Goal: Task Accomplishment & Management: Use online tool/utility

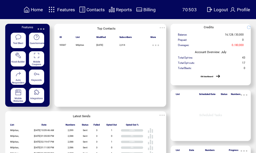
click at [65, 11] on span "Features" at bounding box center [66, 9] width 18 height 5
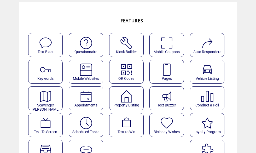
scroll to position [25, 0]
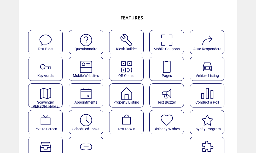
click at [91, 122] on img at bounding box center [86, 120] width 14 height 14
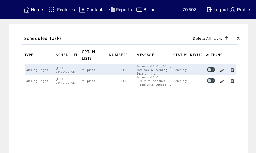
click at [223, 71] on link at bounding box center [222, 69] width 5 height 5
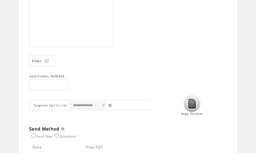
scroll to position [178, 0]
click at [193, 103] on img at bounding box center [192, 102] width 17 height 17
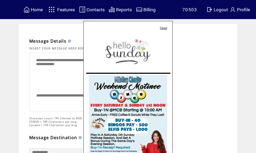
click at [165, 27] on link "Close" at bounding box center [163, 27] width 7 height 3
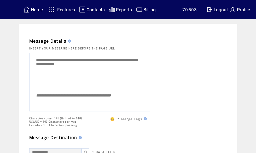
click at [66, 10] on span "Features" at bounding box center [66, 9] width 18 height 5
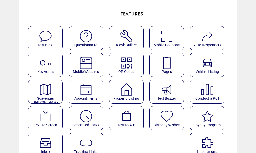
scroll to position [29, 0]
click at [83, 120] on img at bounding box center [86, 116] width 14 height 14
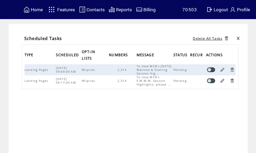
click at [224, 71] on link at bounding box center [222, 69] width 5 height 5
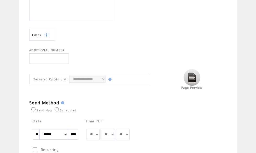
scroll to position [208, 0]
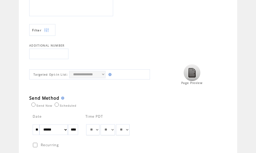
click at [195, 77] on img at bounding box center [192, 72] width 17 height 17
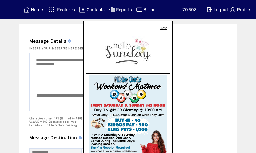
click at [165, 27] on link "Close" at bounding box center [163, 27] width 7 height 3
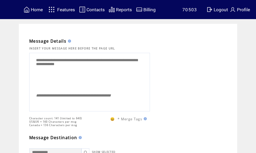
click at [66, 12] on span "Features" at bounding box center [66, 9] width 18 height 5
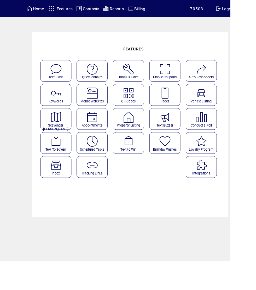
click at [110, 153] on img at bounding box center [103, 157] width 14 height 14
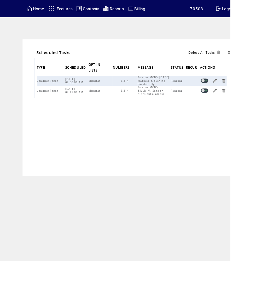
click at [242, 92] on link at bounding box center [239, 89] width 5 height 5
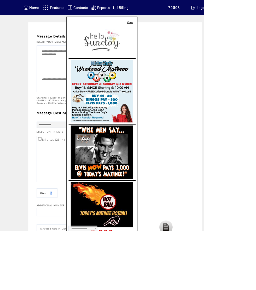
click at [167, 27] on link "Close" at bounding box center [163, 27] width 7 height 3
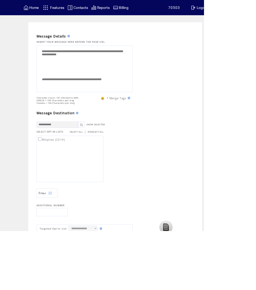
click at [47, 12] on span "Home" at bounding box center [43, 9] width 12 height 5
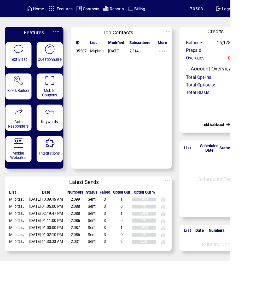
click at [76, 10] on span "Features" at bounding box center [72, 9] width 18 height 5
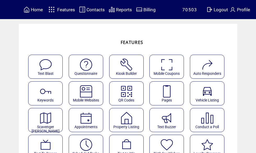
click at [173, 89] on img at bounding box center [167, 92] width 14 height 14
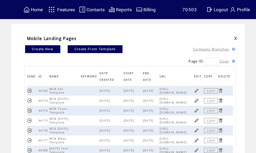
click at [198, 92] on link at bounding box center [196, 90] width 5 height 5
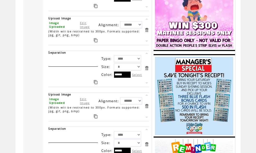
scroll to position [477, 0]
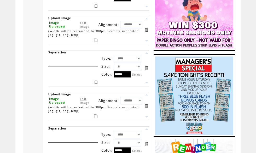
click at [83, 105] on link "Edit Image" at bounding box center [85, 101] width 10 height 8
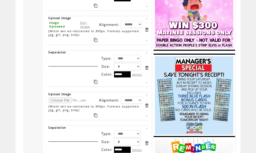
click at [56, 103] on input "file" at bounding box center [68, 100] width 39 height 5
type input "**********"
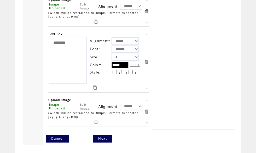
scroll to position [1029, 0]
click at [104, 143] on link "Next" at bounding box center [102, 139] width 19 height 8
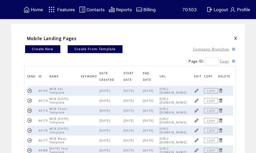
click at [198, 123] on link at bounding box center [196, 120] width 5 height 5
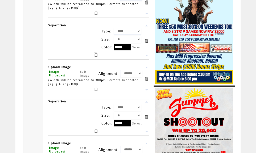
scroll to position [504, 0]
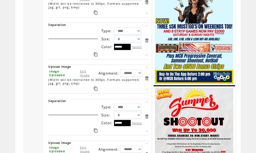
click at [82, 77] on link "Edit Image" at bounding box center [85, 73] width 10 height 8
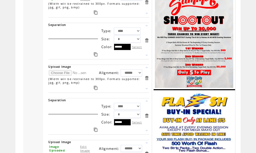
click at [58, 76] on input "file" at bounding box center [68, 72] width 39 height 5
type input "**********"
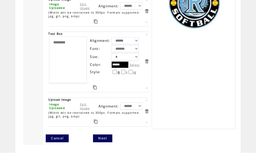
scroll to position [1344, 0]
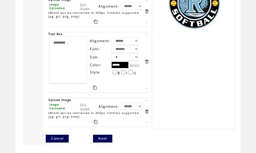
click at [103, 143] on link "Next" at bounding box center [102, 139] width 19 height 8
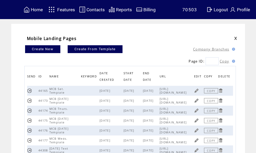
click at [35, 8] on span "Home" at bounding box center [37, 9] width 12 height 5
